Goal: Task Accomplishment & Management: Complete application form

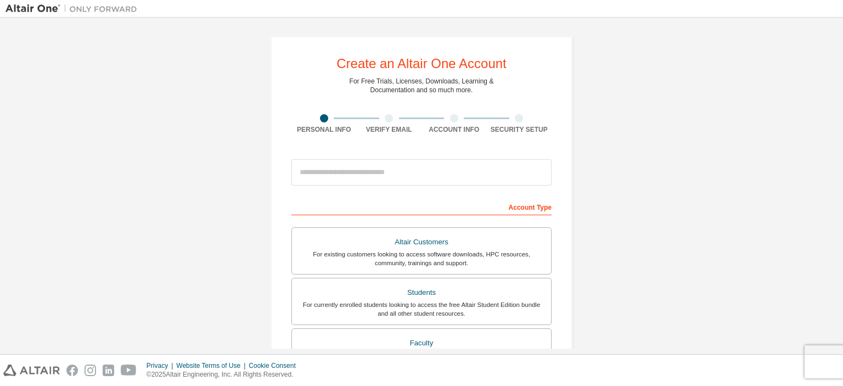
scroll to position [18, 0]
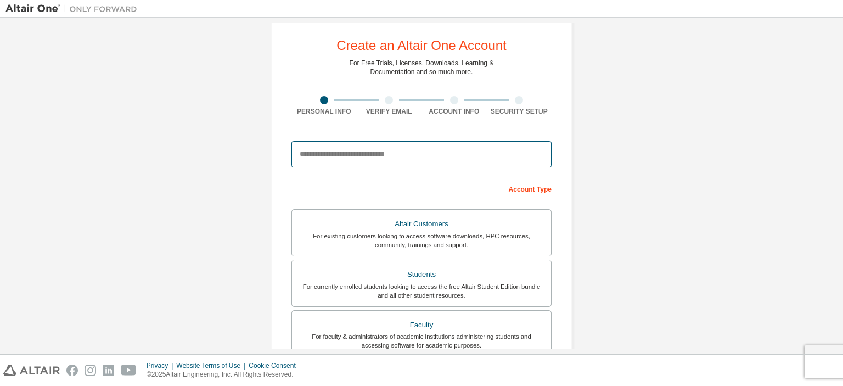
click at [373, 154] on input "email" at bounding box center [421, 154] width 260 height 26
type input "**********"
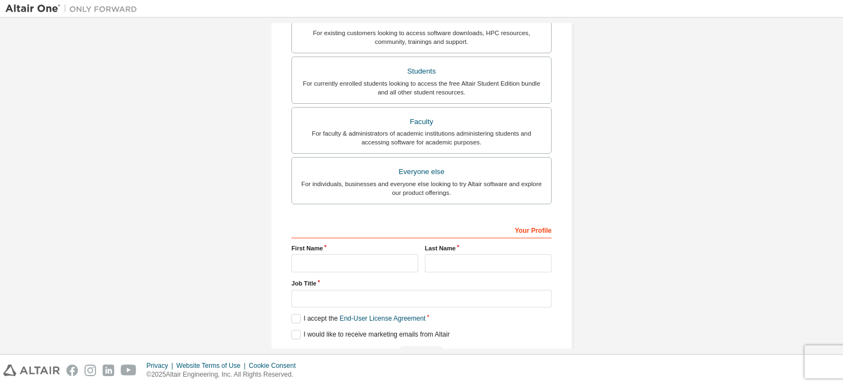
scroll to position [238, 0]
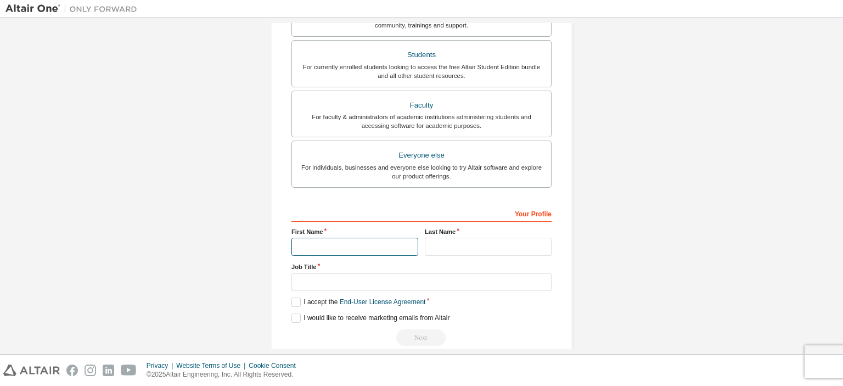
click at [360, 241] on input "text" at bounding box center [354, 247] width 127 height 18
type input "******"
click at [445, 246] on input "text" at bounding box center [488, 247] width 127 height 18
type input "*****"
click at [421, 280] on input "text" at bounding box center [421, 282] width 260 height 18
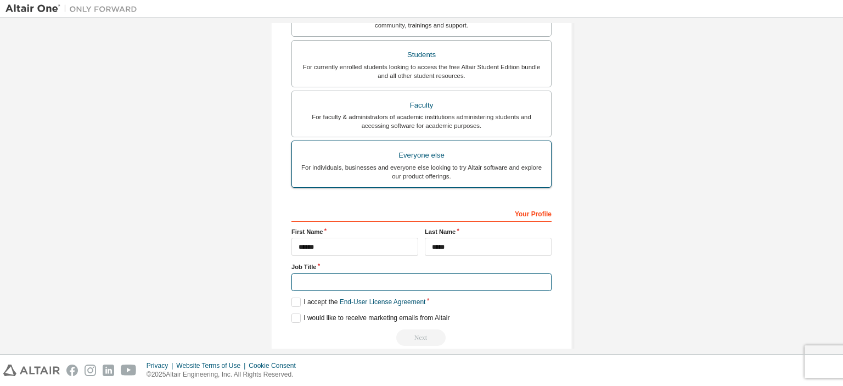
scroll to position [146, 0]
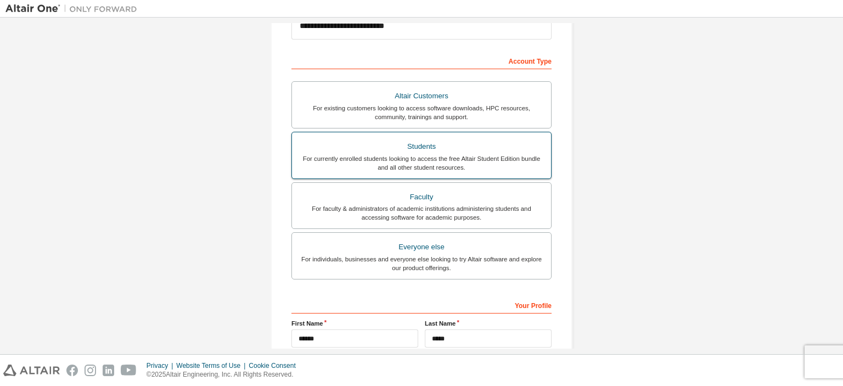
click at [443, 156] on div "For currently enrolled students looking to access the free Altair Student Editi…" at bounding box center [421, 163] width 246 height 18
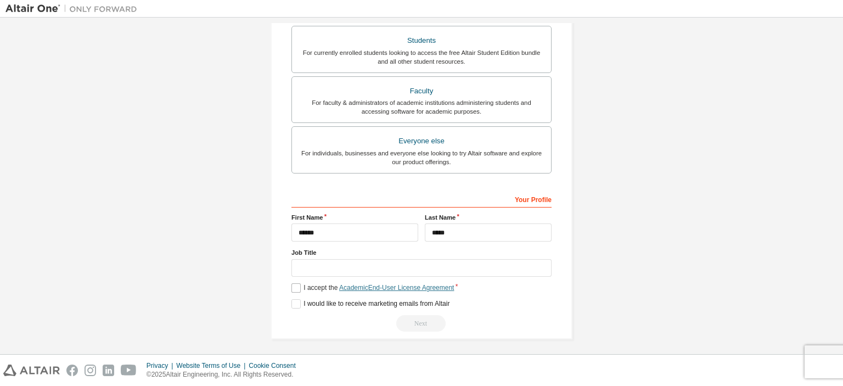
scroll to position [253, 0]
click at [294, 287] on label "I accept the Academic End-User License Agreement" at bounding box center [372, 286] width 162 height 9
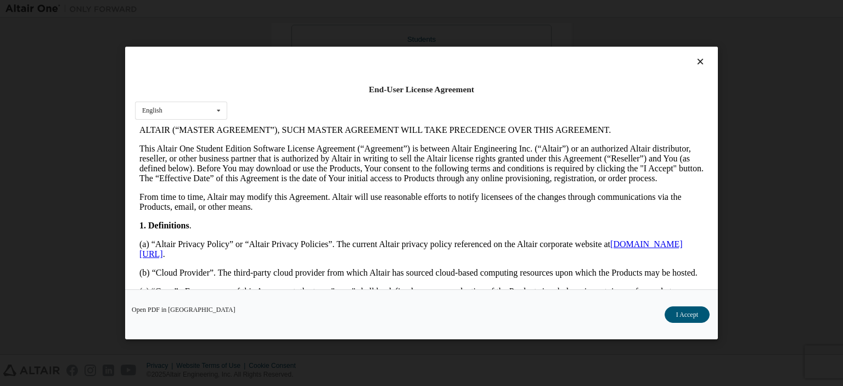
scroll to position [146, 0]
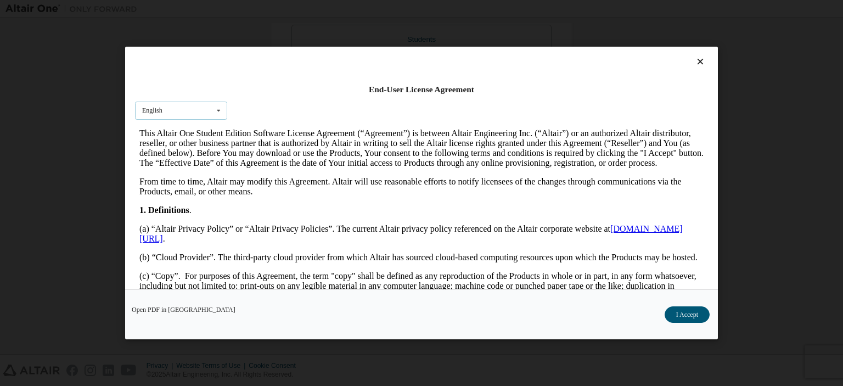
click at [189, 112] on div "English English" at bounding box center [181, 110] width 92 height 18
click at [703, 65] on div "End-User License Agreement English English" at bounding box center [421, 168] width 593 height 242
click at [695, 58] on icon at bounding box center [701, 62] width 12 height 10
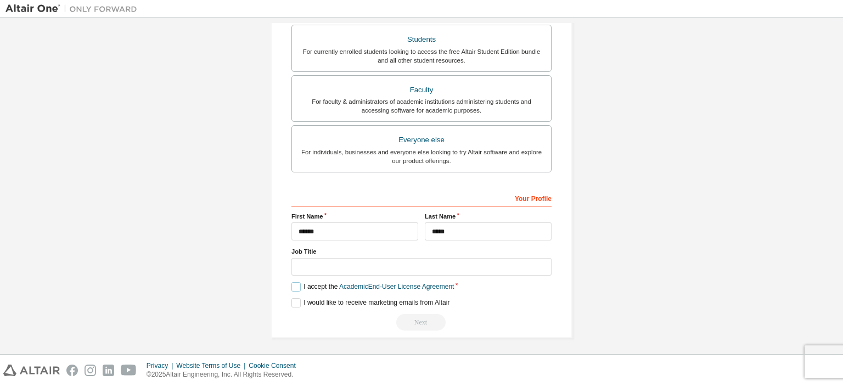
click at [294, 286] on label "I accept the Academic End-User License Agreement" at bounding box center [372, 286] width 162 height 9
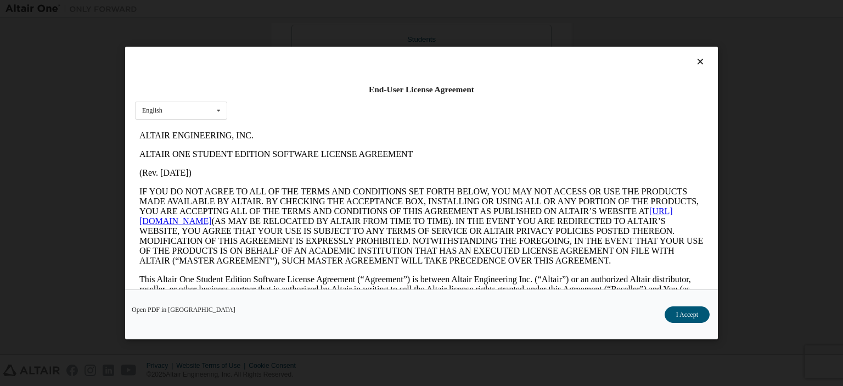
scroll to position [0, 0]
click at [699, 57] on icon at bounding box center [701, 62] width 12 height 10
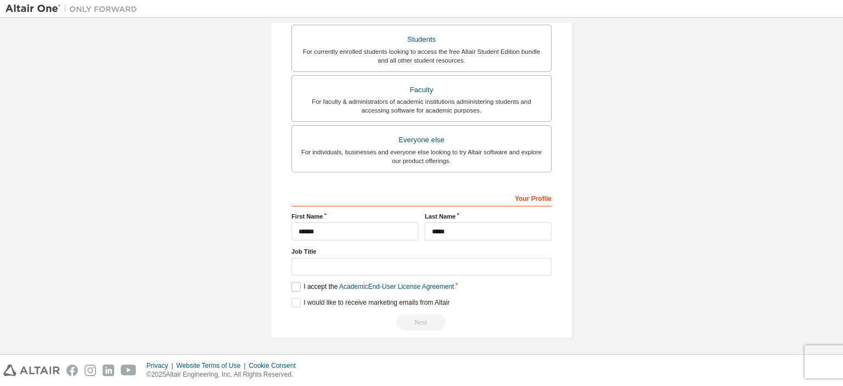
click at [294, 285] on label "I accept the Academic End-User License Agreement" at bounding box center [372, 286] width 162 height 9
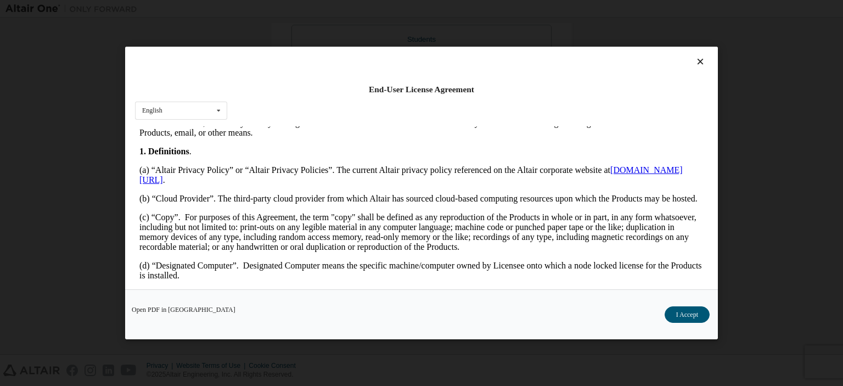
scroll to position [292, 0]
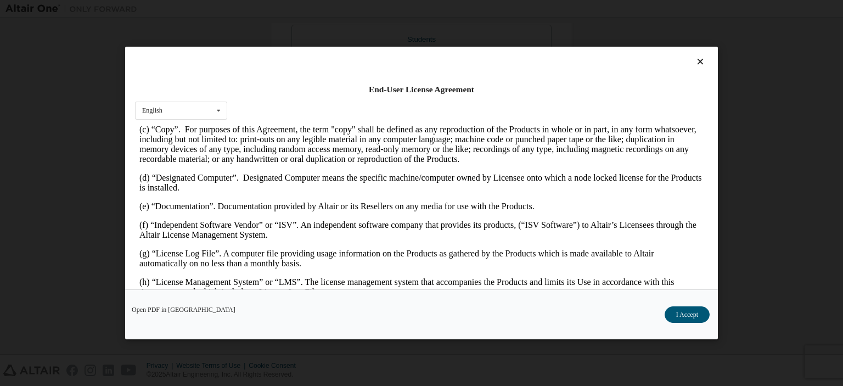
click at [684, 319] on button "I Accept" at bounding box center [686, 314] width 45 height 16
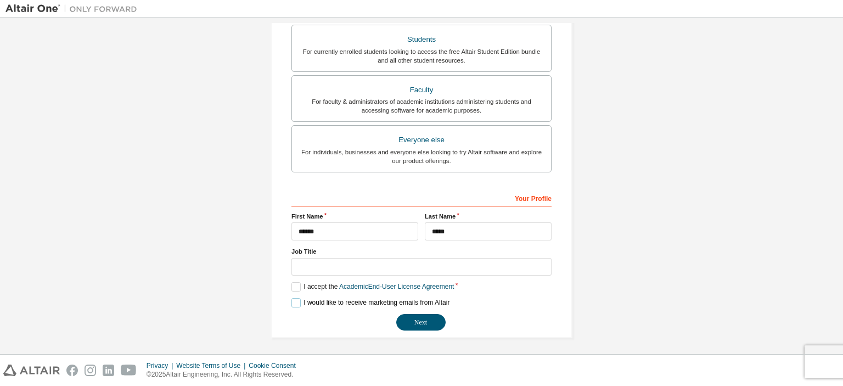
click at [296, 298] on label "I would like to receive marketing emails from Altair" at bounding box center [370, 302] width 158 height 9
click at [340, 267] on input "text" at bounding box center [421, 267] width 260 height 18
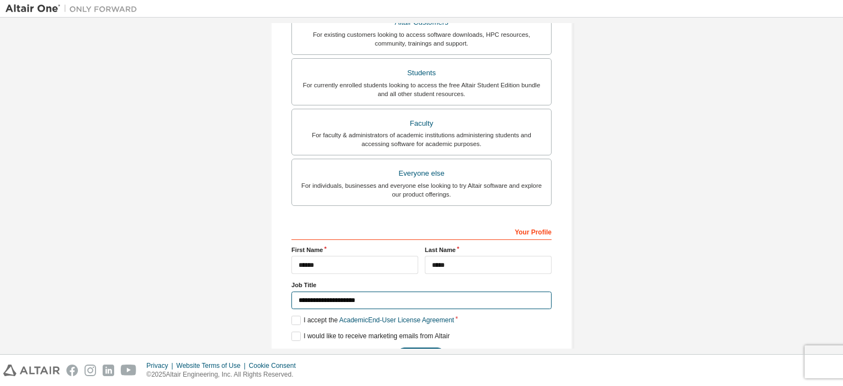
scroll to position [253, 0]
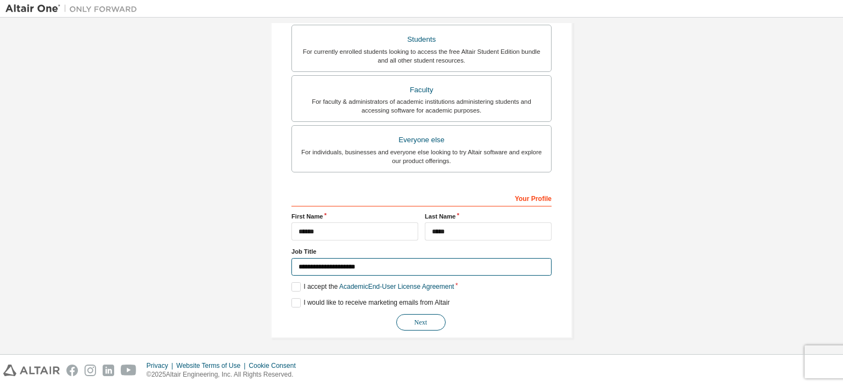
type input "**********"
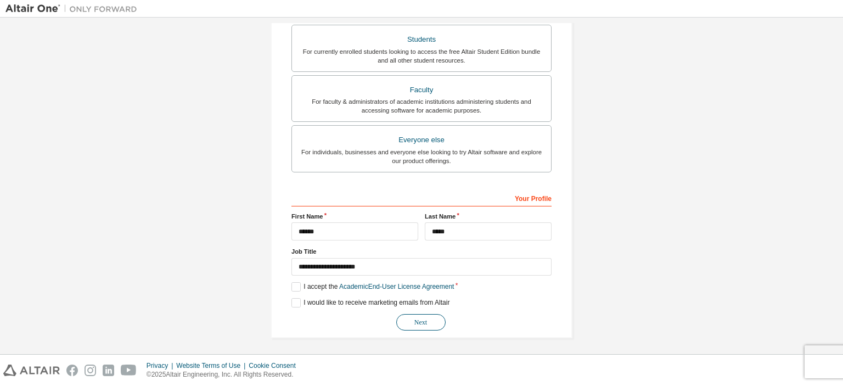
click at [435, 314] on button "Next" at bounding box center [420, 322] width 49 height 16
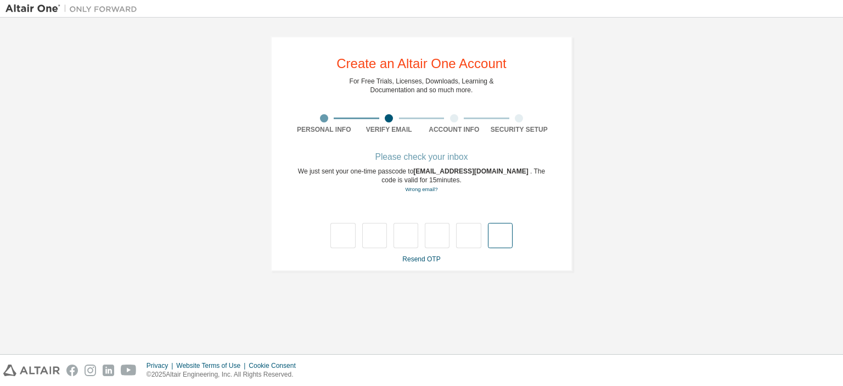
scroll to position [0, 0]
type input "*"
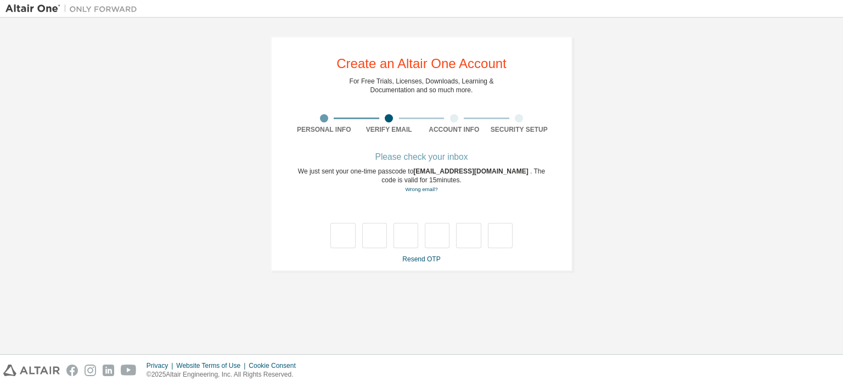
type input "*"
